Goal: Check status: Check status

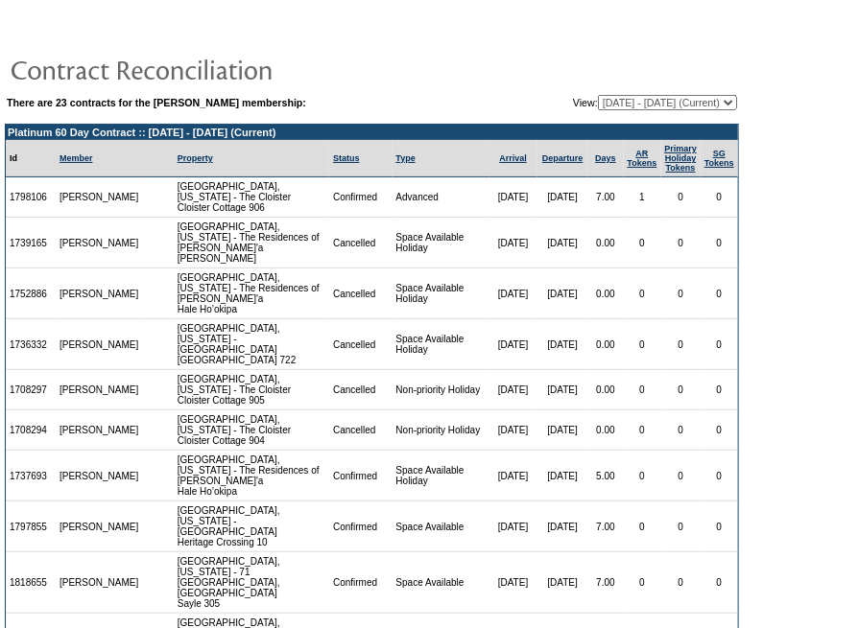
click at [578, 51] on td at bounding box center [372, 69] width 734 height 38
click at [408, 20] on td at bounding box center [372, 30] width 734 height 29
drag, startPoint x: 500, startPoint y: 472, endPoint x: 719, endPoint y: 163, distance: 379.0
click at [501, 472] on td "[DATE]" at bounding box center [513, 476] width 48 height 51
click at [711, 106] on select "[DATE] - [DATE] [DATE] - [DATE] [DATE] - [DATE] [DATE] - [DATE] [DATE] - [DATE]…" at bounding box center [667, 102] width 139 height 15
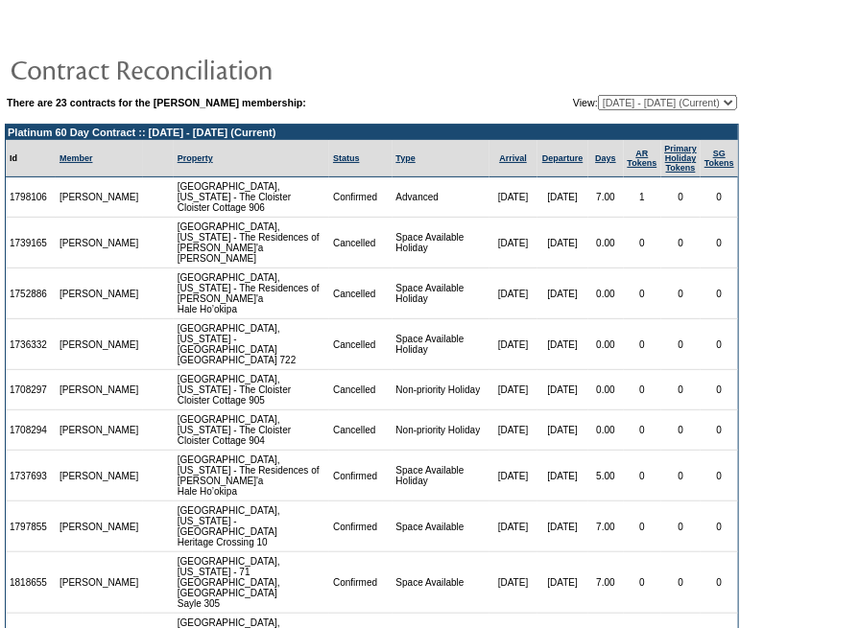
click at [678, 24] on td at bounding box center [372, 30] width 734 height 29
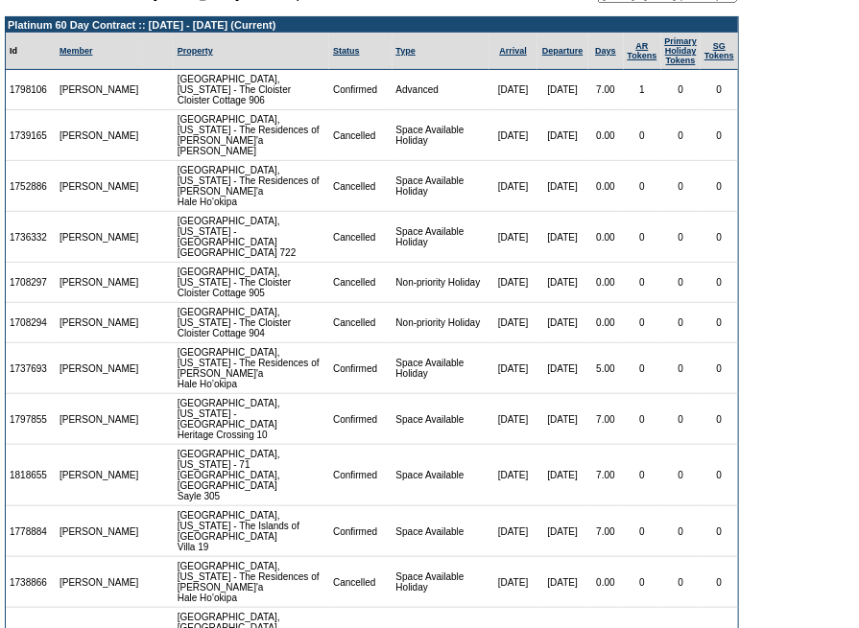
scroll to position [173, 0]
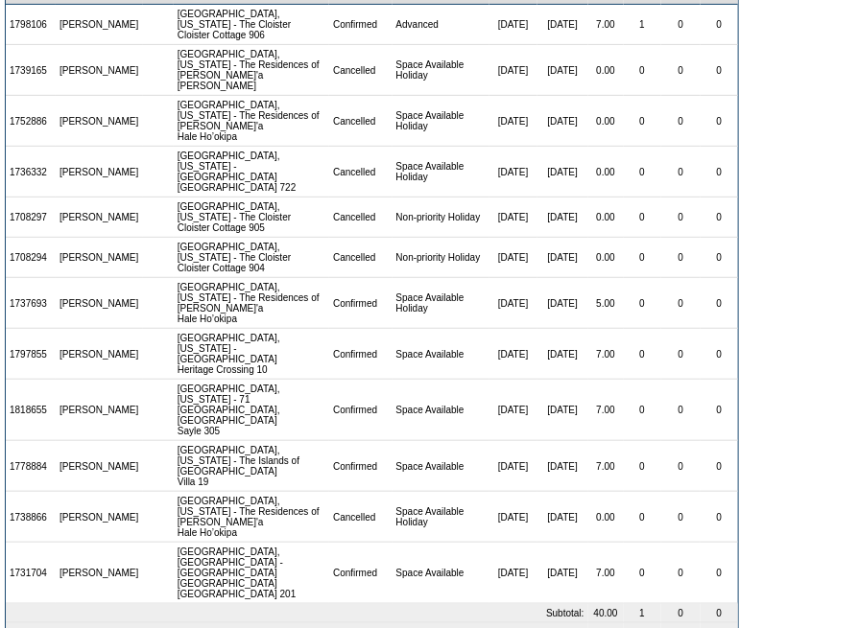
click at [597, 329] on td "7.00" at bounding box center [605, 354] width 35 height 51
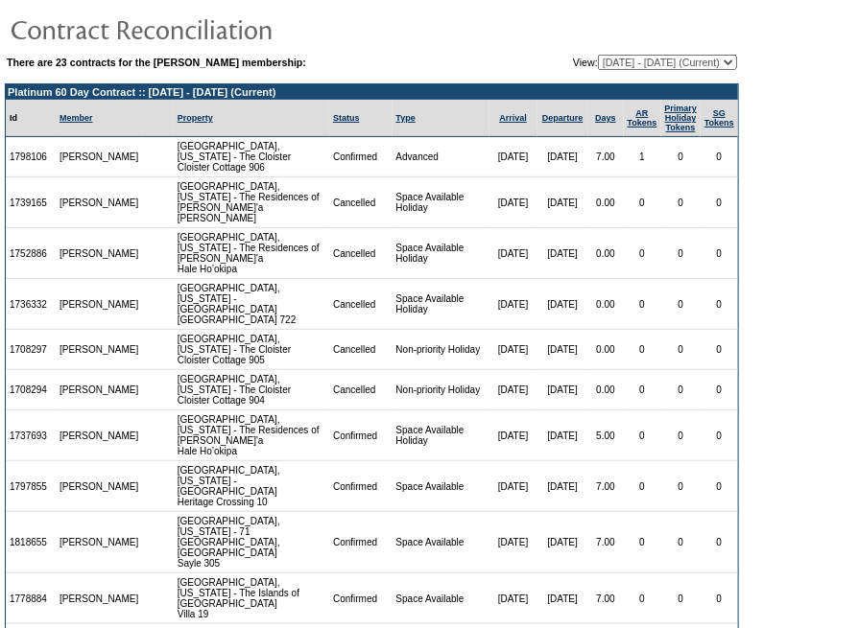
scroll to position [0, 0]
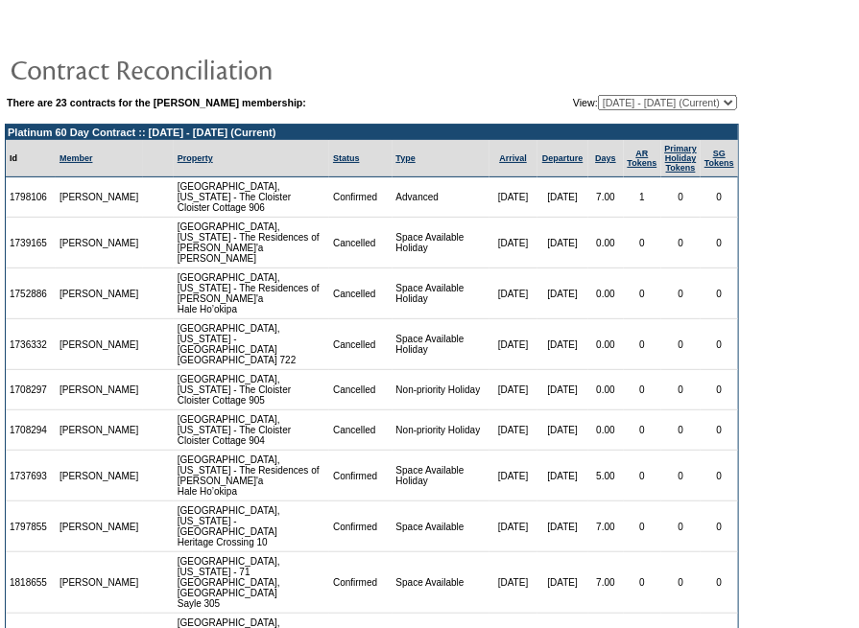
click at [681, 95] on select "[DATE] - [DATE] [DATE] - [DATE] [DATE] - [DATE] [DATE] - [DATE] [DATE] - [DATE]…" at bounding box center [667, 102] width 139 height 15
drag, startPoint x: 657, startPoint y: 78, endPoint x: 642, endPoint y: 81, distance: 15.6
click at [657, 78] on td at bounding box center [372, 69] width 734 height 38
click at [660, 106] on select "[DATE] - [DATE] [DATE] - [DATE] [DATE] - [DATE] [DATE] - [DATE] [DATE] - [DATE]…" at bounding box center [667, 102] width 139 height 15
click at [602, 53] on td at bounding box center [372, 69] width 734 height 38
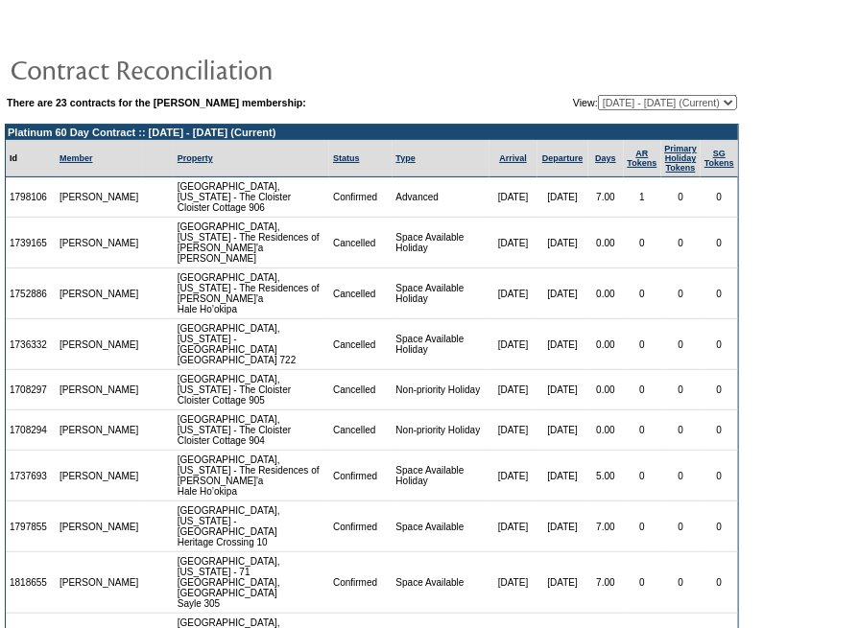
click at [650, 109] on table "There are 23 contracts for the [PERSON_NAME] membership: View: [DATE] - [DATE] …" at bounding box center [372, 102] width 734 height 19
click at [624, 413] on td "0" at bounding box center [642, 431] width 37 height 40
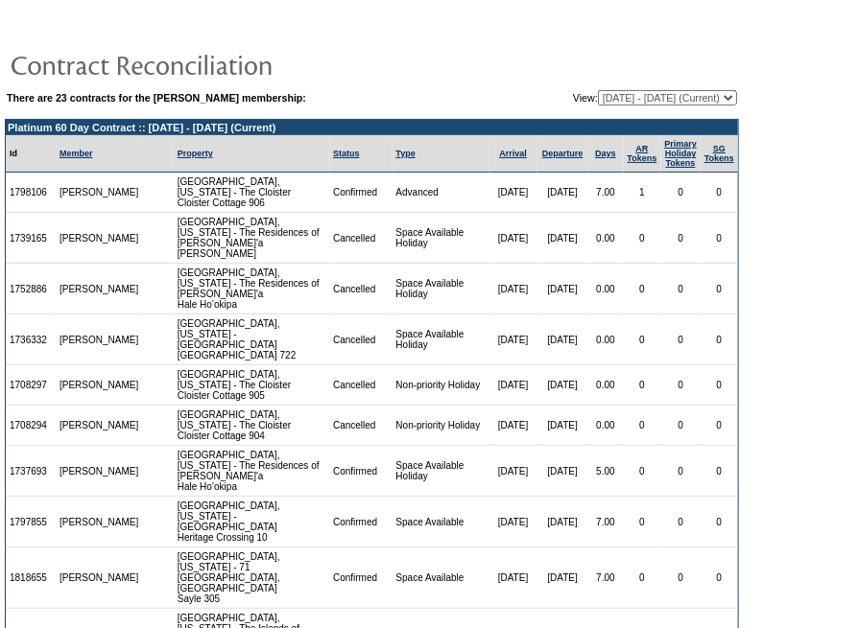
scroll to position [173, 0]
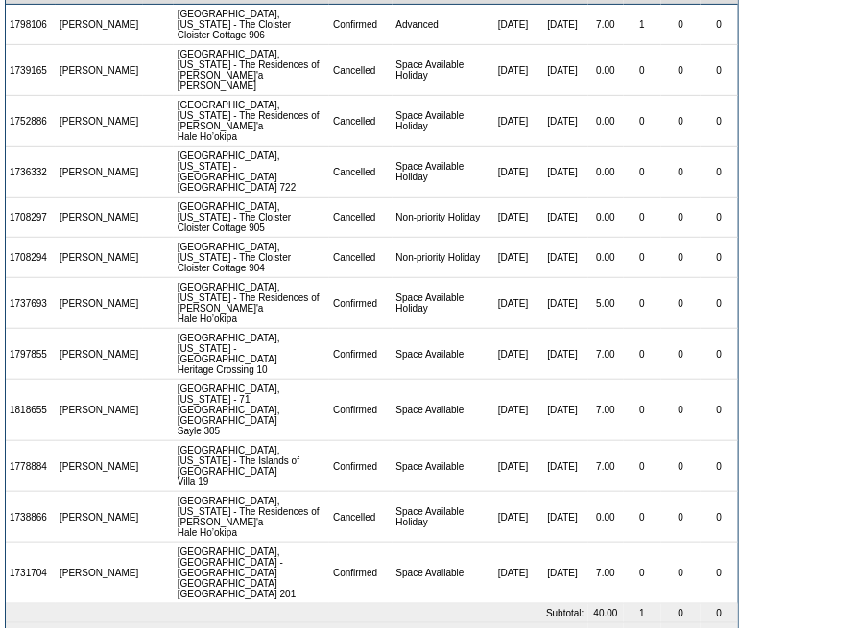
click at [553, 329] on td "[DATE]" at bounding box center [562, 354] width 51 height 51
click at [537, 401] on td "[DATE]" at bounding box center [562, 410] width 51 height 61
click at [672, 441] on td "0" at bounding box center [681, 466] width 40 height 51
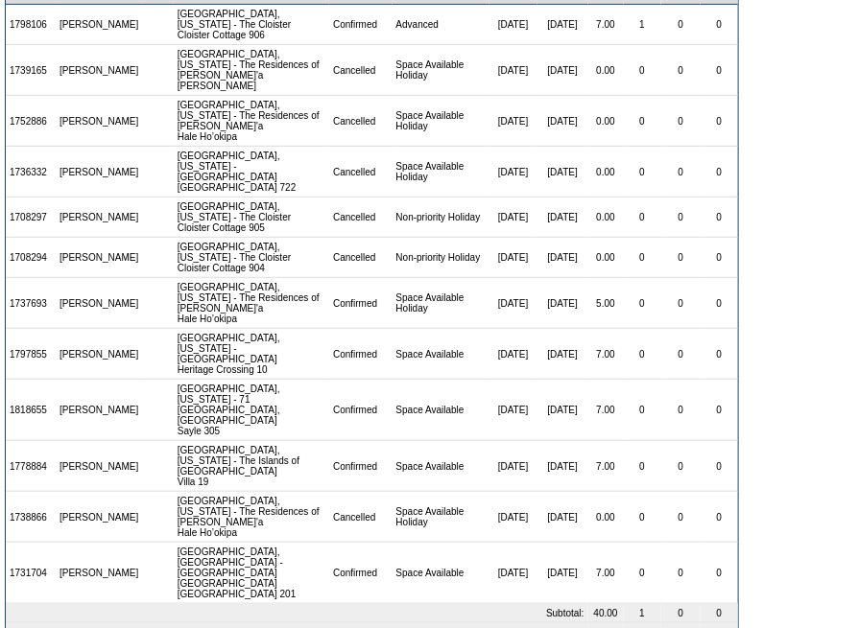
click at [489, 380] on td "[DATE]" at bounding box center [513, 410] width 48 height 61
